Goal: Task Accomplishment & Management: Complete application form

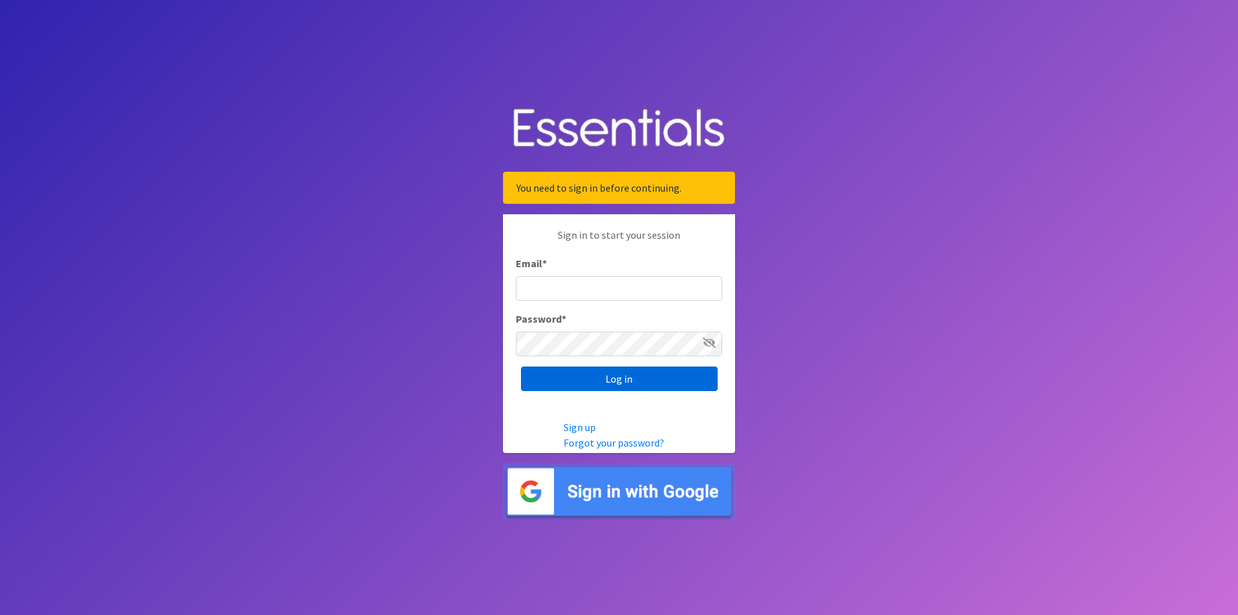
type input "[EMAIL_ADDRESS][DOMAIN_NAME]"
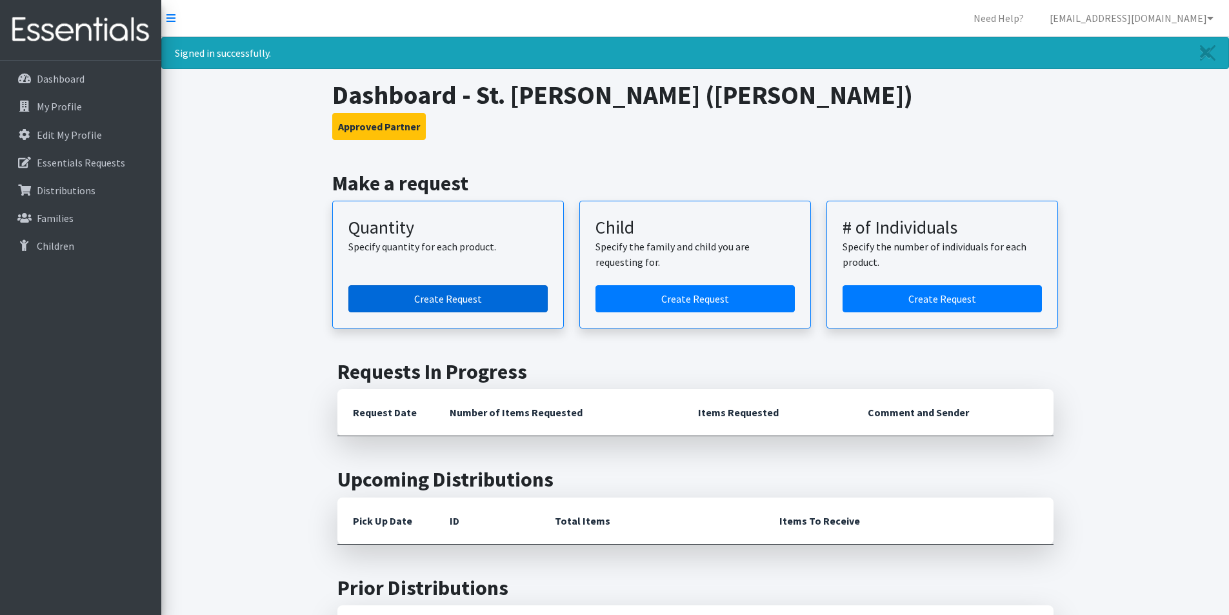
click at [435, 301] on link "Create Request" at bounding box center [447, 298] width 199 height 27
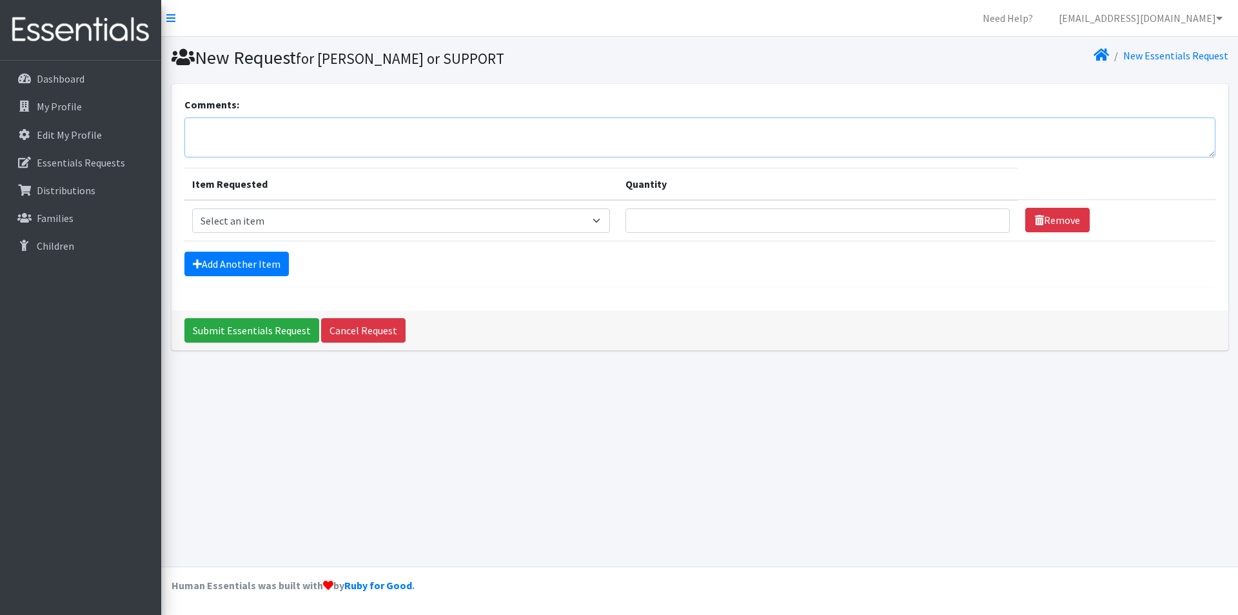
click at [452, 133] on textarea "Comments:" at bounding box center [699, 137] width 1031 height 40
type textarea "Will pick up Thursday 9/18. Thank you!"
click at [593, 221] on select "Select an item Diaper (Size 2) Diaper (Size 3) Diaper (Size 4) Diaper (Size 5) …" at bounding box center [401, 220] width 418 height 25
select select "12589"
click at [192, 208] on select "Select an item Diaper (Size 2) Diaper (Size 3) Diaper (Size 4) Diaper (Size 5) …" at bounding box center [401, 220] width 418 height 25
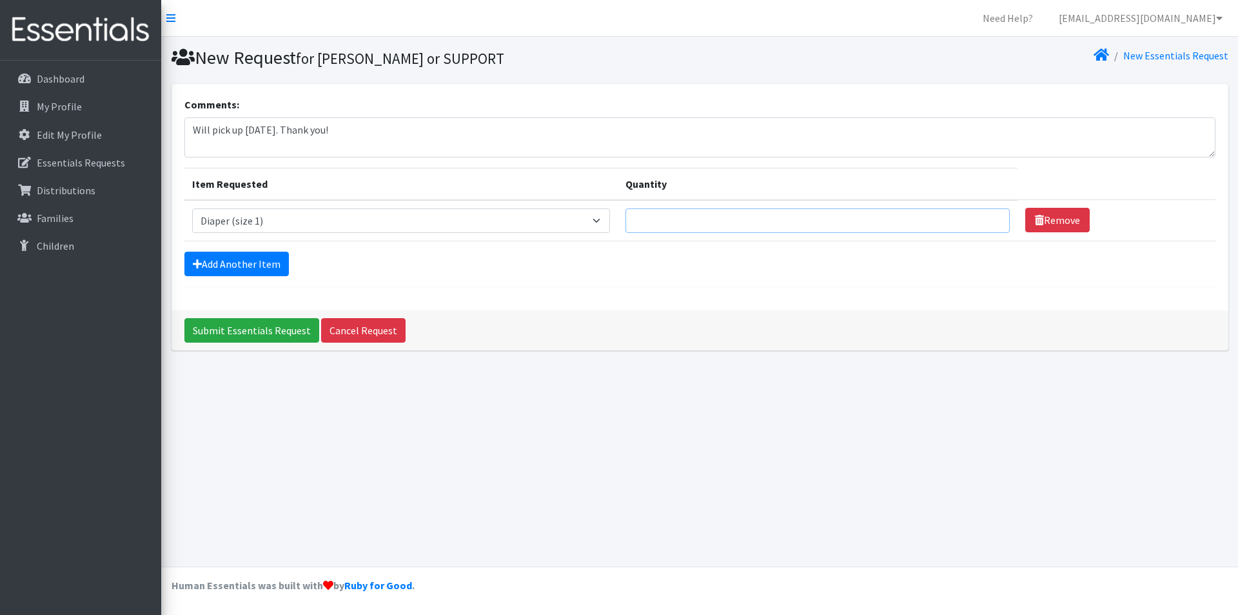
click at [695, 217] on input "Quantity" at bounding box center [818, 220] width 384 height 25
type input "200"
click at [226, 252] on link "Add Another Item" at bounding box center [236, 264] width 104 height 25
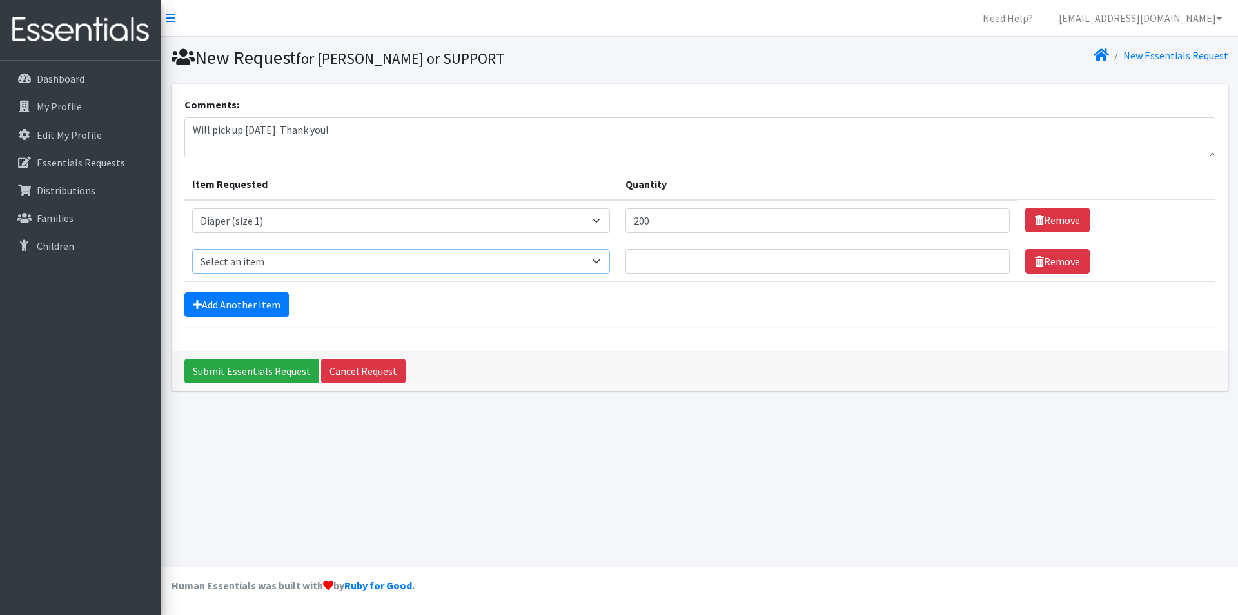
click at [228, 255] on select "Select an item Diaper (Size 2) Diaper (Size 3) Diaper (Size 4) Diaper (Size 5) …" at bounding box center [401, 261] width 418 height 25
select select "2958"
click at [192, 249] on select "Select an item Diaper (Size 2) Diaper (Size 3) Diaper (Size 4) Diaper (Size 5) …" at bounding box center [401, 261] width 418 height 25
click at [690, 265] on input "Quantity" at bounding box center [818, 261] width 384 height 25
type input "200"
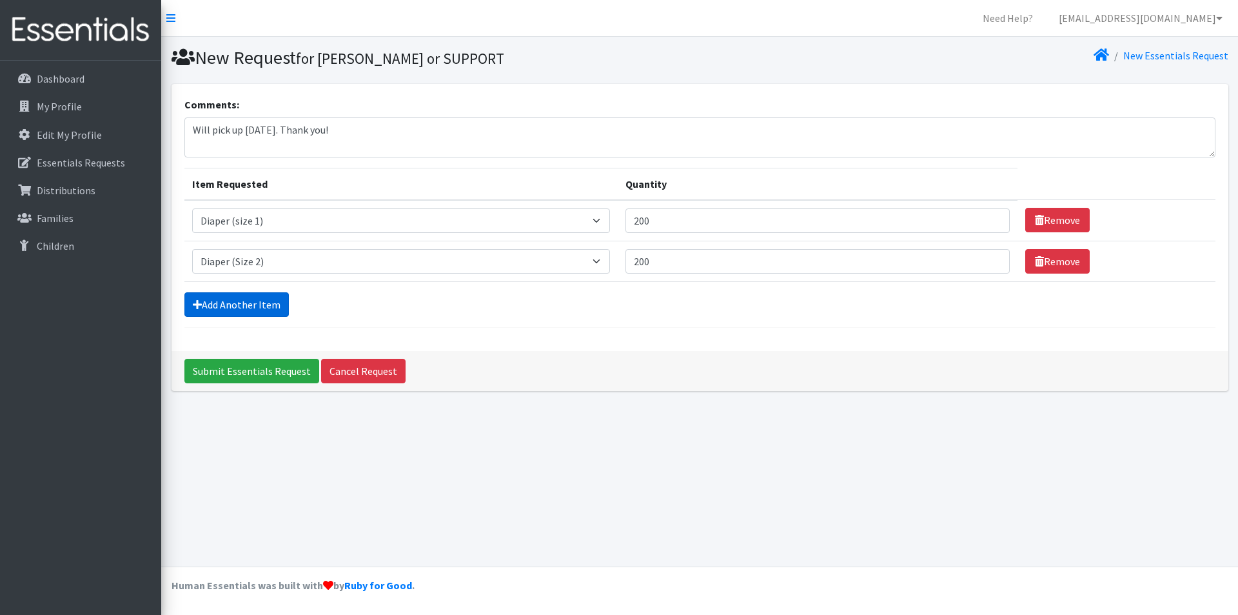
click at [228, 309] on link "Add Another Item" at bounding box center [236, 304] width 104 height 25
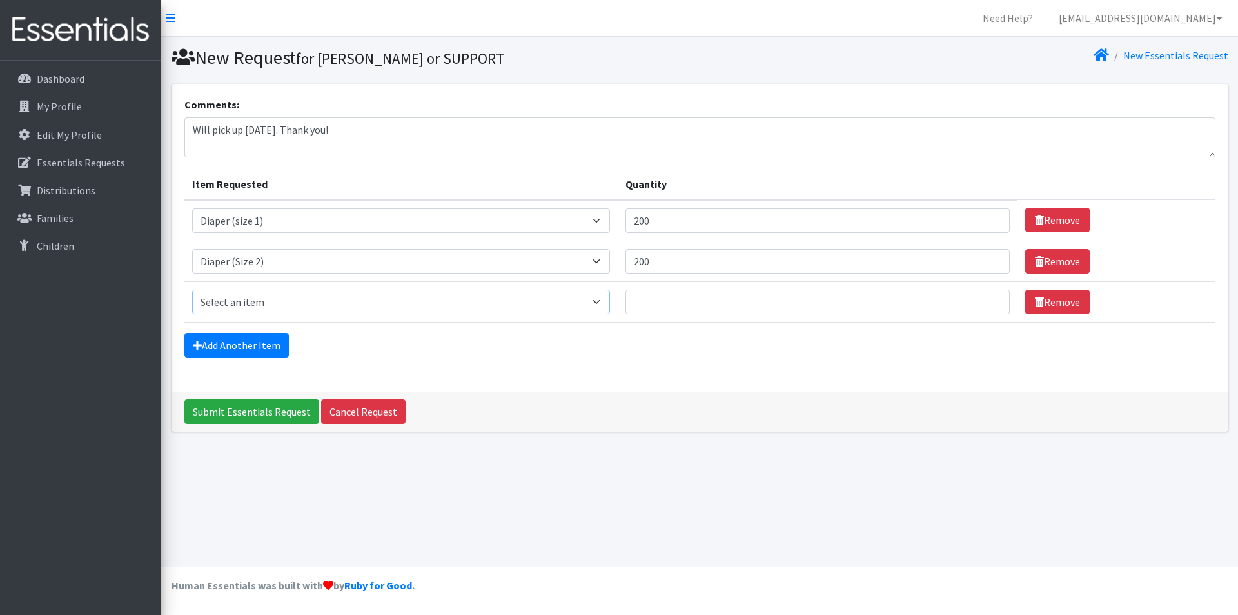
click at [235, 306] on select "Select an item Diaper (Size 2) Diaper (Size 3) Diaper (Size 4) Diaper (Size 5) …" at bounding box center [401, 302] width 418 height 25
select select "2960"
click at [192, 290] on select "Select an item Diaper (Size 2) Diaper (Size 3) Diaper (Size 4) Diaper (Size 5) …" at bounding box center [401, 302] width 418 height 25
click at [642, 300] on input "Quantity" at bounding box center [818, 302] width 384 height 25
type input "250"
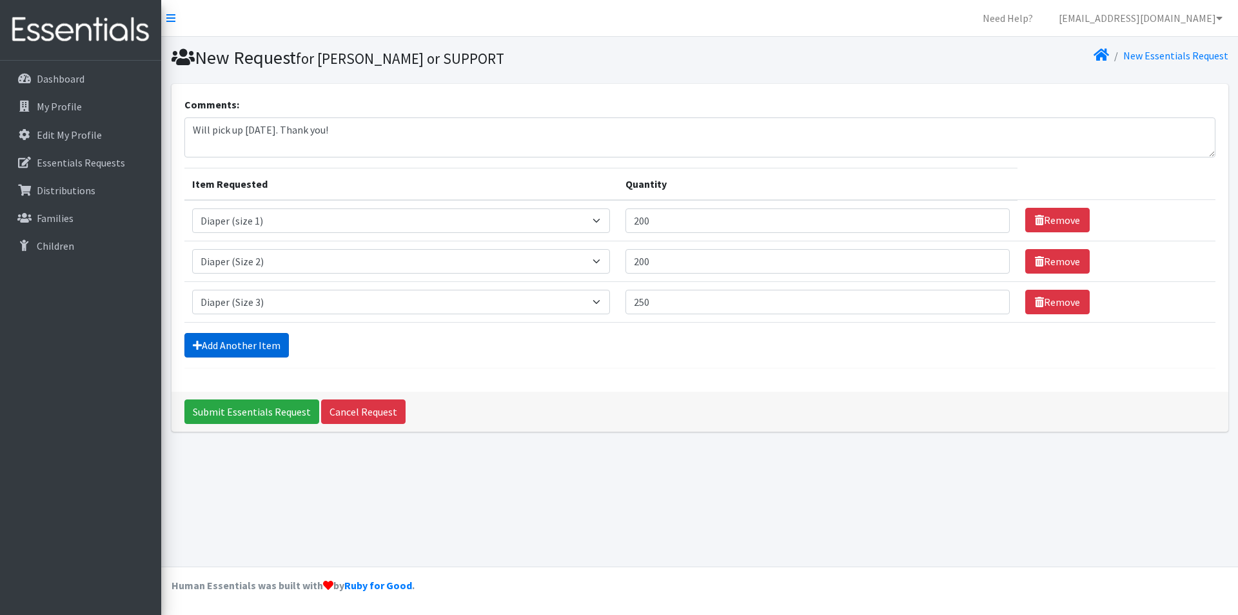
click at [220, 338] on link "Add Another Item" at bounding box center [236, 345] width 104 height 25
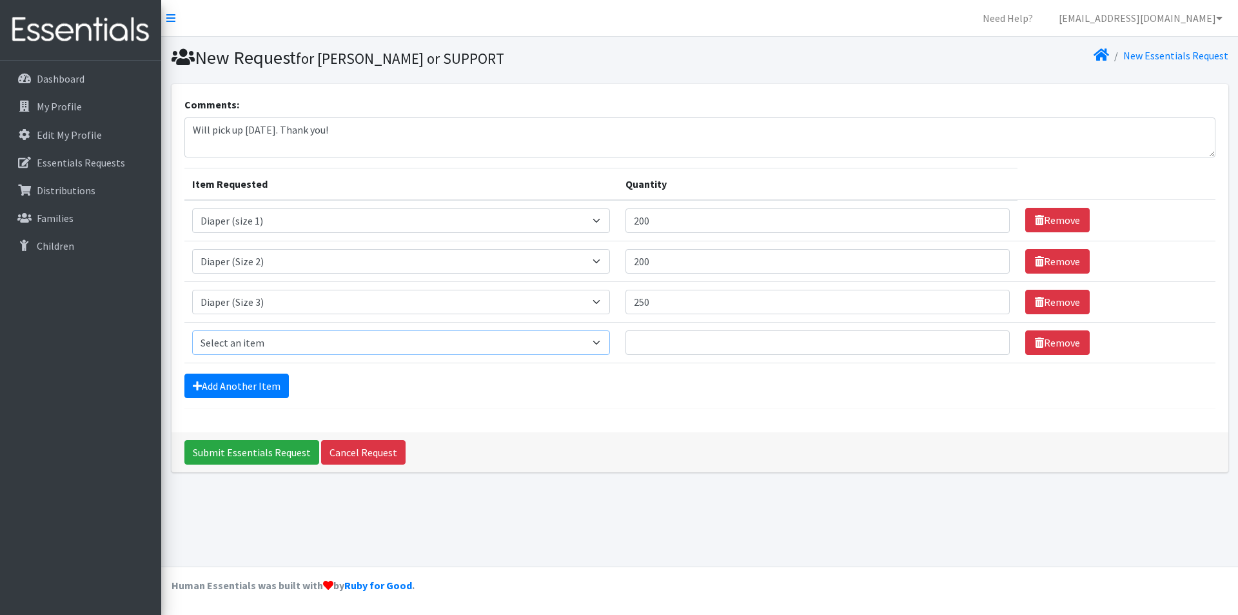
click at [220, 338] on select "Select an item Diaper (Size 2) Diaper (Size 3) Diaper (Size 4) Diaper (Size 5) …" at bounding box center [401, 342] width 418 height 25
select select "2930"
click at [192, 330] on select "Select an item Diaper (Size 2) Diaper (Size 3) Diaper (Size 4) Diaper (Size 5) …" at bounding box center [401, 342] width 418 height 25
click at [668, 348] on input "Quantity" at bounding box center [818, 342] width 384 height 25
type input "500"
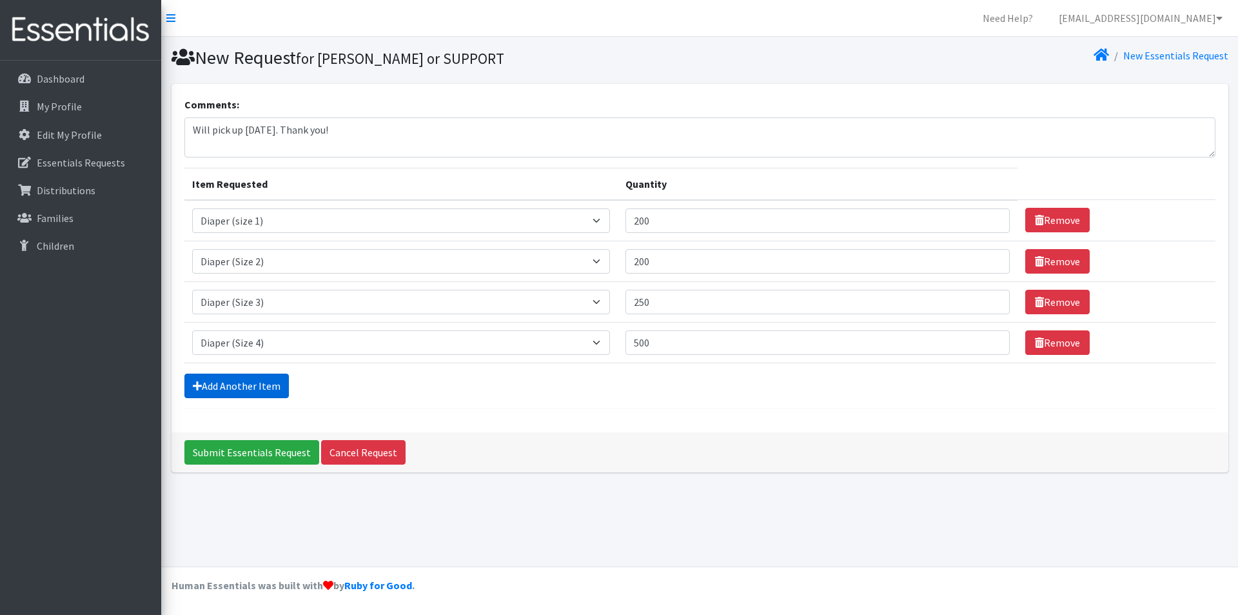
click at [242, 393] on link "Add Another Item" at bounding box center [236, 385] width 104 height 25
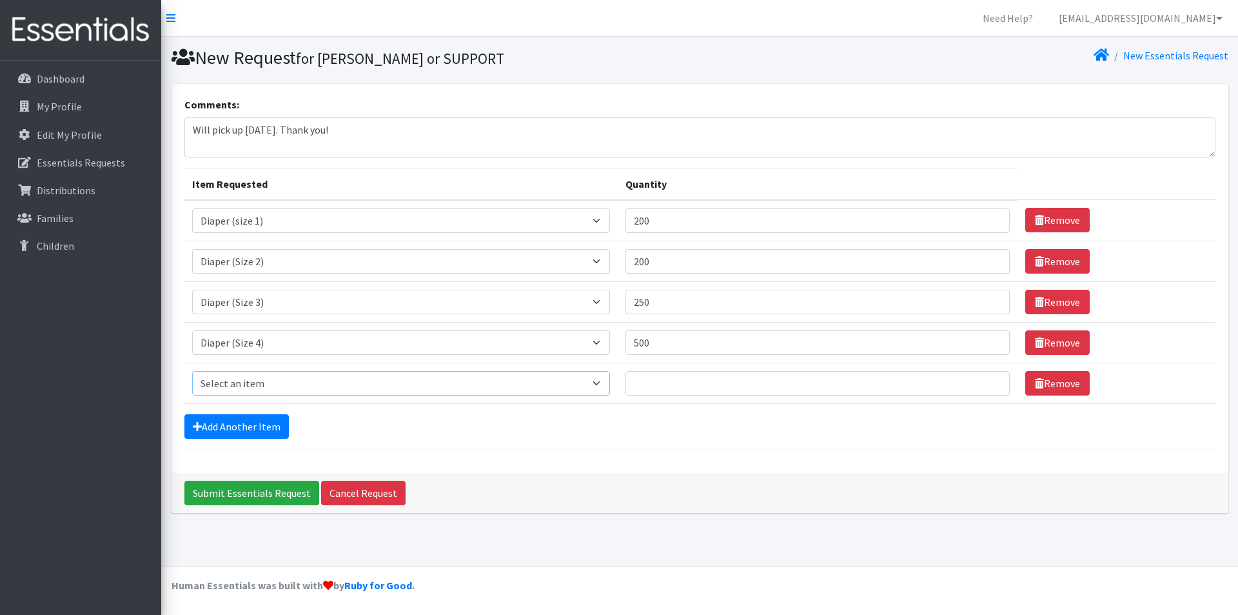
click at [248, 384] on select "Select an item Diaper (Size 2) Diaper (Size 3) Diaper (Size 4) Diaper (Size 5) …" at bounding box center [401, 383] width 418 height 25
select select "2961"
click at [192, 371] on select "Select an item Diaper (Size 2) Diaper (Size 3) Diaper (Size 4) Diaper (Size 5) …" at bounding box center [401, 383] width 418 height 25
click at [656, 382] on input "Quantity" at bounding box center [818, 383] width 384 height 25
type input "500"
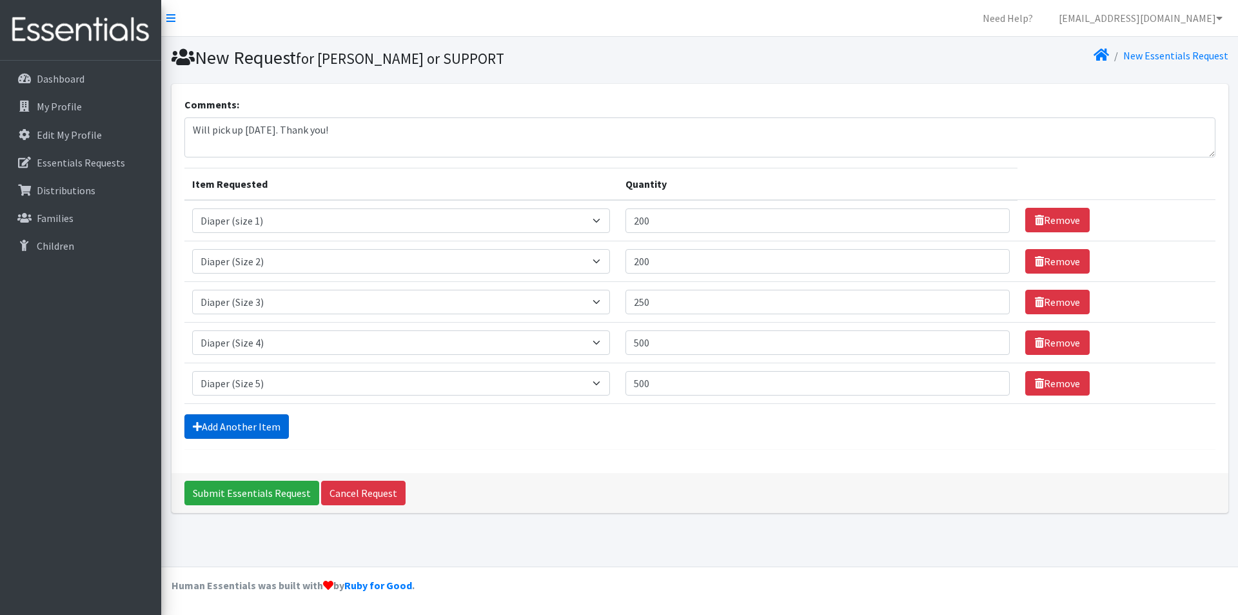
click at [213, 432] on link "Add Another Item" at bounding box center [236, 426] width 104 height 25
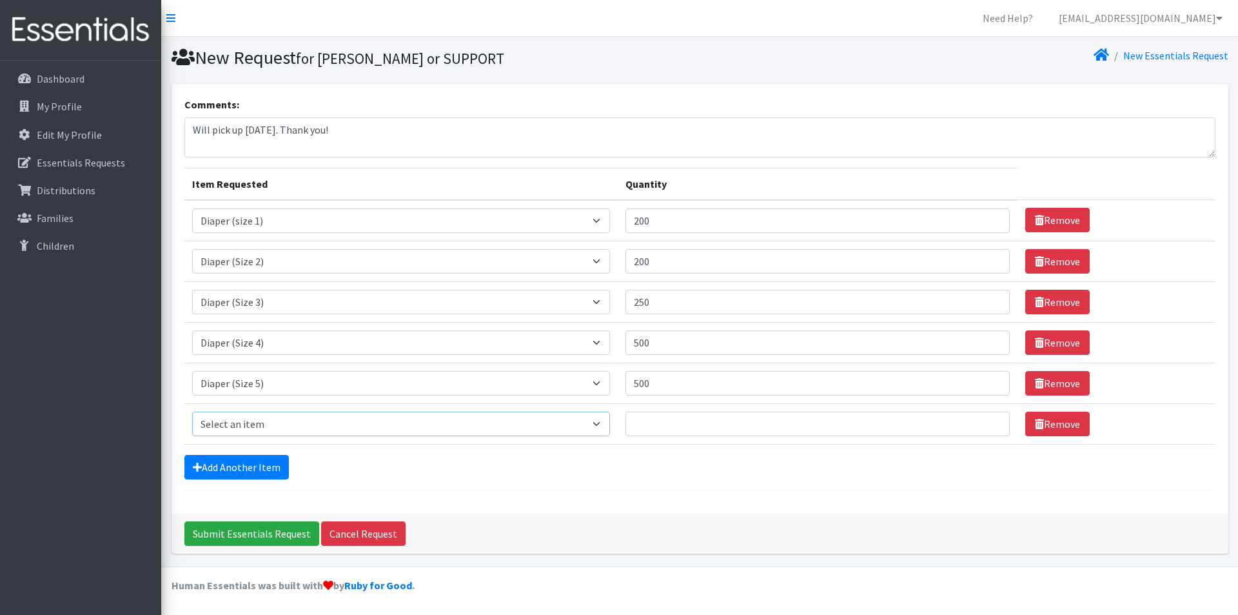
click at [222, 417] on select "Select an item Diaper (Size 2) Diaper (Size 3) Diaper (Size 4) Diaper (Size 5) …" at bounding box center [401, 424] width 418 height 25
select select "2950"
click at [192, 412] on select "Select an item Diaper (Size 2) Diaper (Size 3) Diaper (Size 4) Diaper (Size 5) …" at bounding box center [401, 424] width 418 height 25
click at [684, 422] on input "Quantity" at bounding box center [818, 424] width 384 height 25
type input "500"
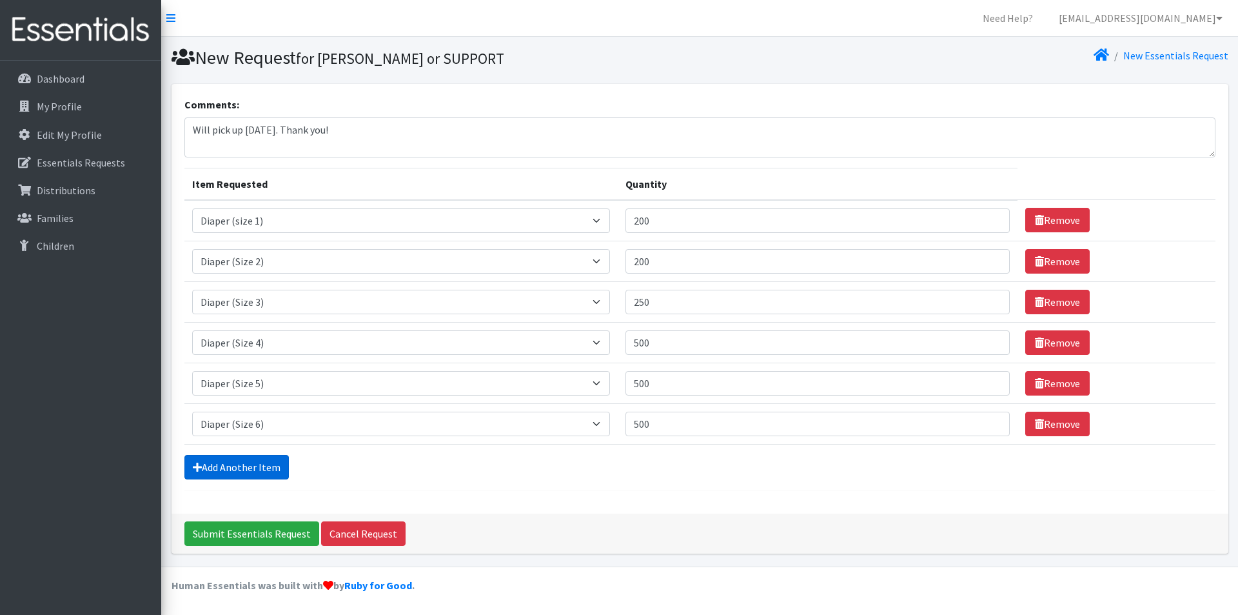
click at [265, 470] on link "Add Another Item" at bounding box center [236, 467] width 104 height 25
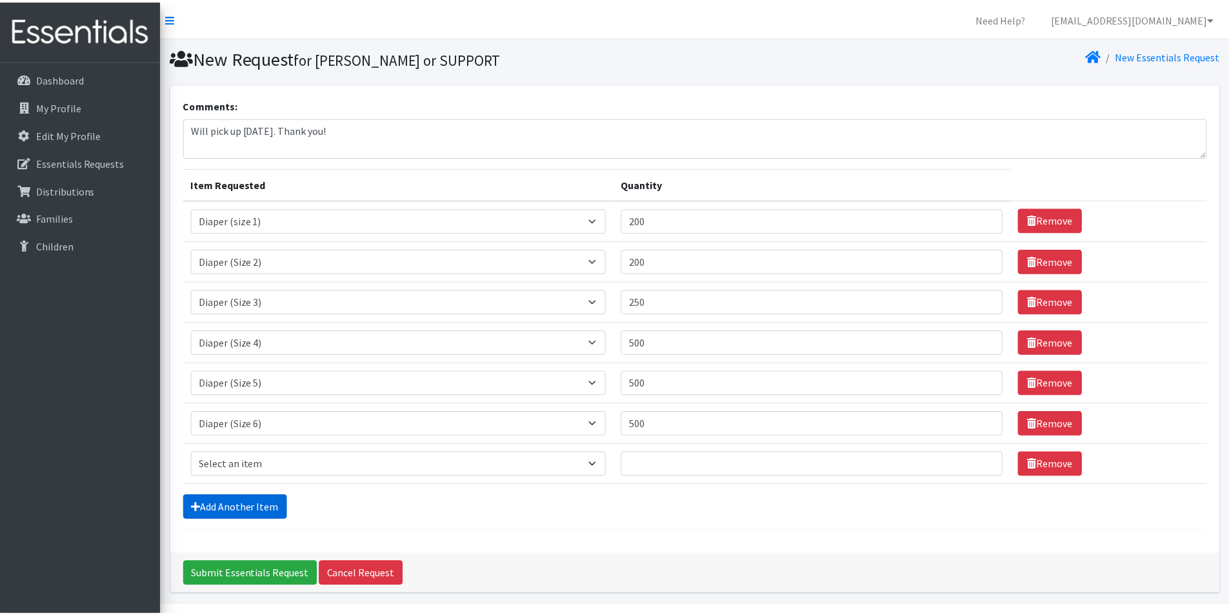
scroll to position [38, 0]
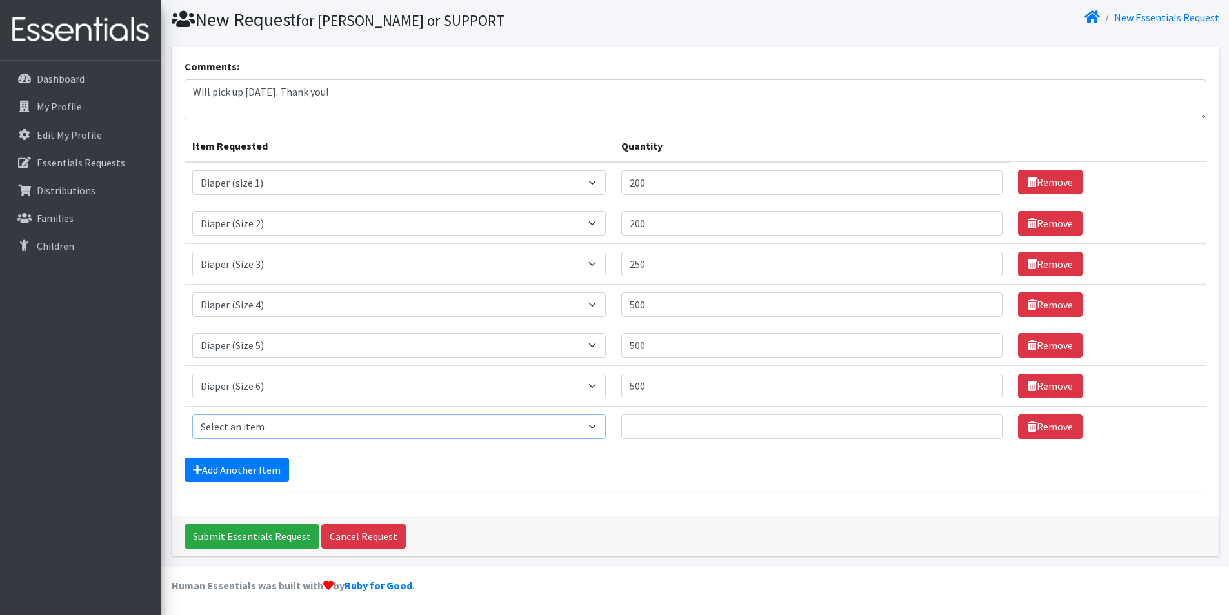
click at [310, 427] on select "Select an item Diaper (Size 2) Diaper (Size 3) Diaper (Size 4) Diaper (Size 5) …" at bounding box center [399, 426] width 414 height 25
select select "2937"
click at [192, 414] on select "Select an item Diaper (Size 2) Diaper (Size 3) Diaper (Size 4) Diaper (Size 5) …" at bounding box center [399, 426] width 414 height 25
click at [793, 429] on input "Quantity" at bounding box center [811, 426] width 381 height 25
type input "72"
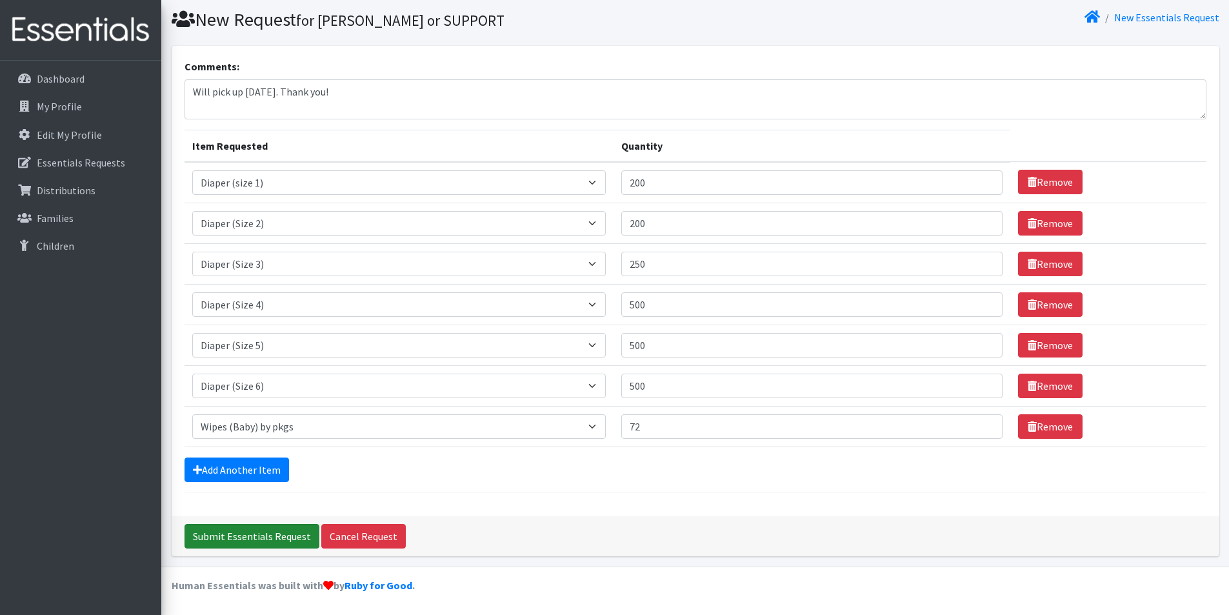
click at [208, 535] on input "Submit Essentials Request" at bounding box center [251, 536] width 135 height 25
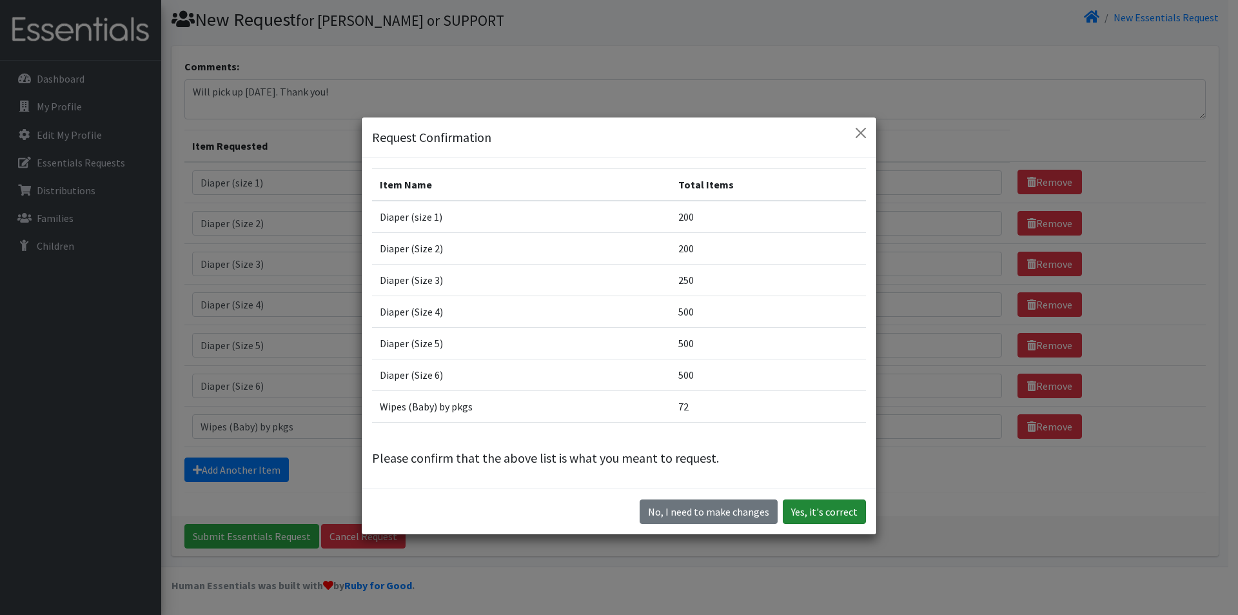
click at [796, 516] on button "Yes, it's correct" at bounding box center [824, 511] width 83 height 25
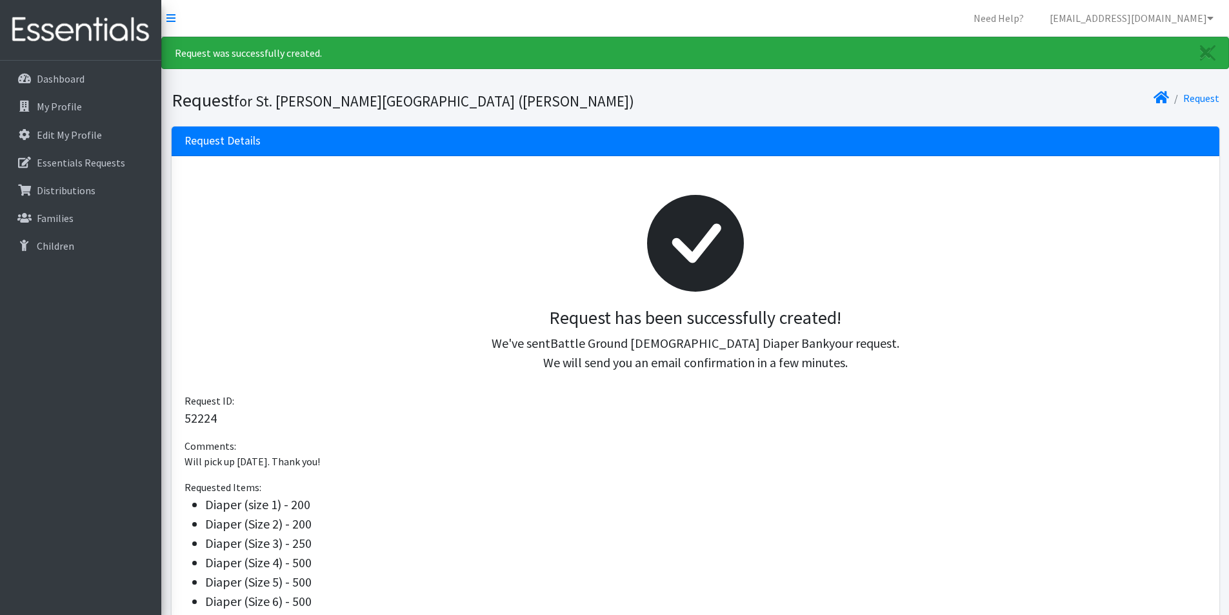
scroll to position [177, 0]
